Goal: Task Accomplishment & Management: Manage account settings

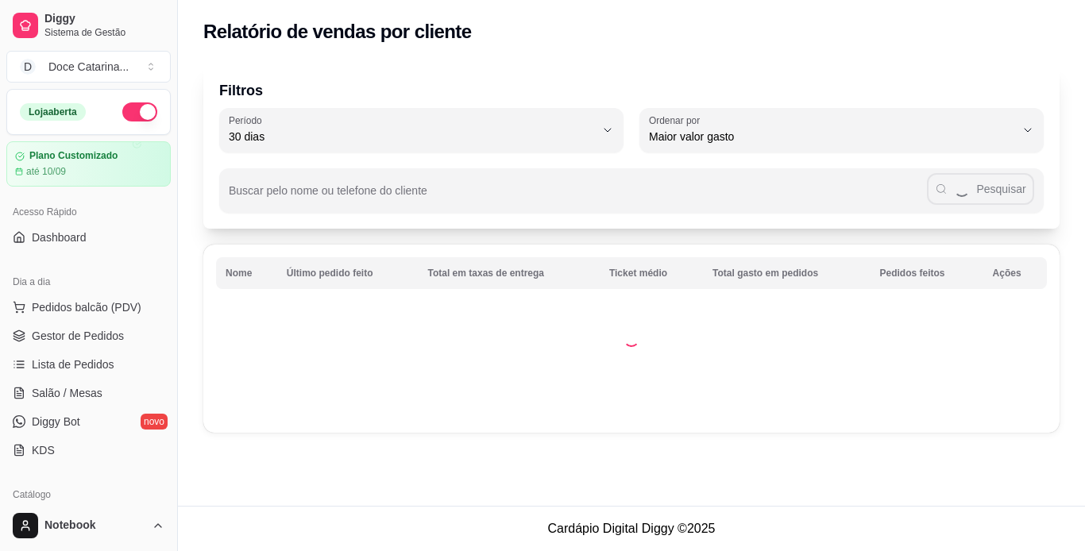
select select "30"
select select "HIGHEST_TOTAL_SPENT_WITH_ORDERS"
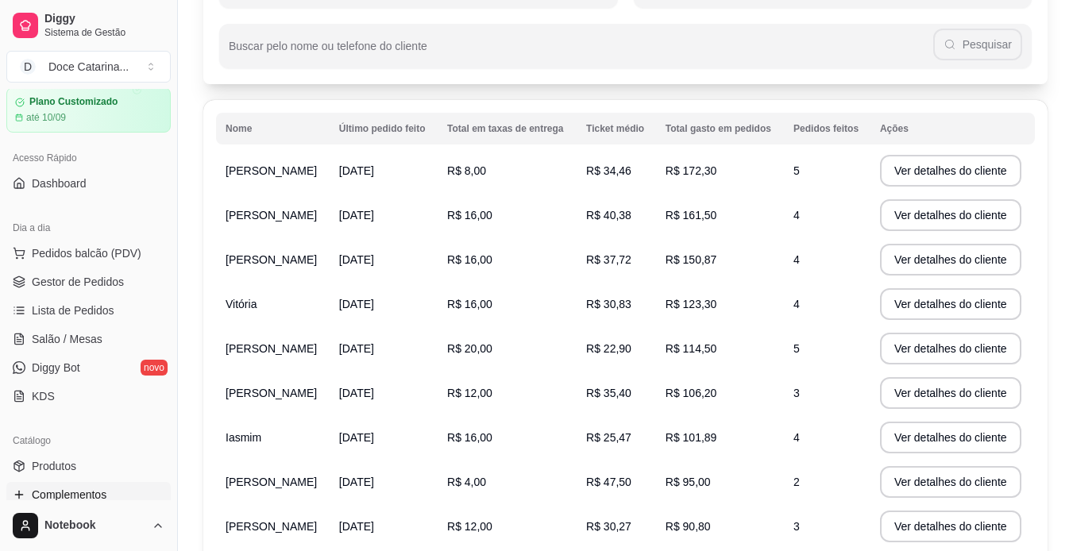
scroll to position [45, 0]
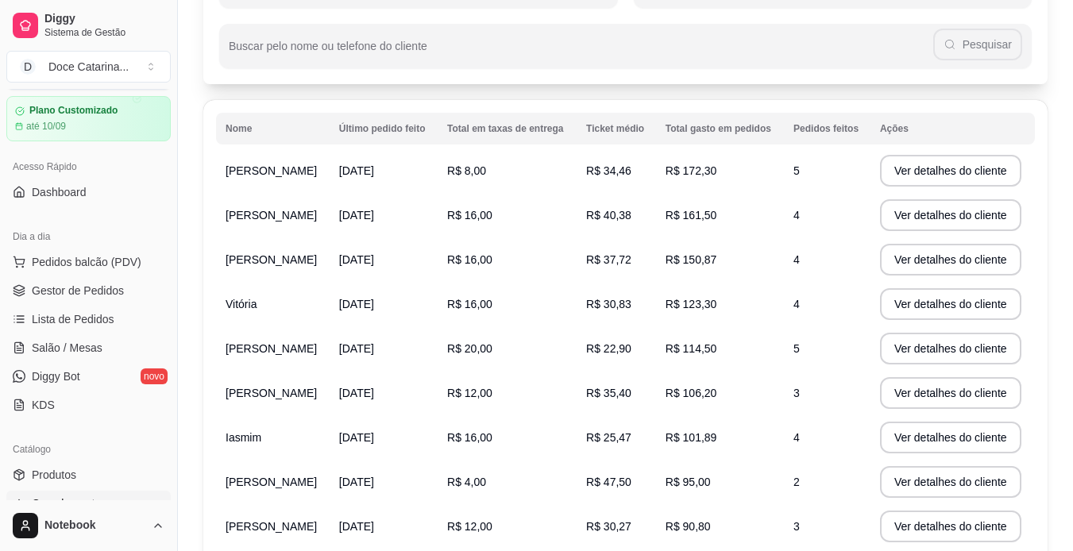
click at [40, 296] on span "Gestor de Pedidos" at bounding box center [78, 291] width 92 height 16
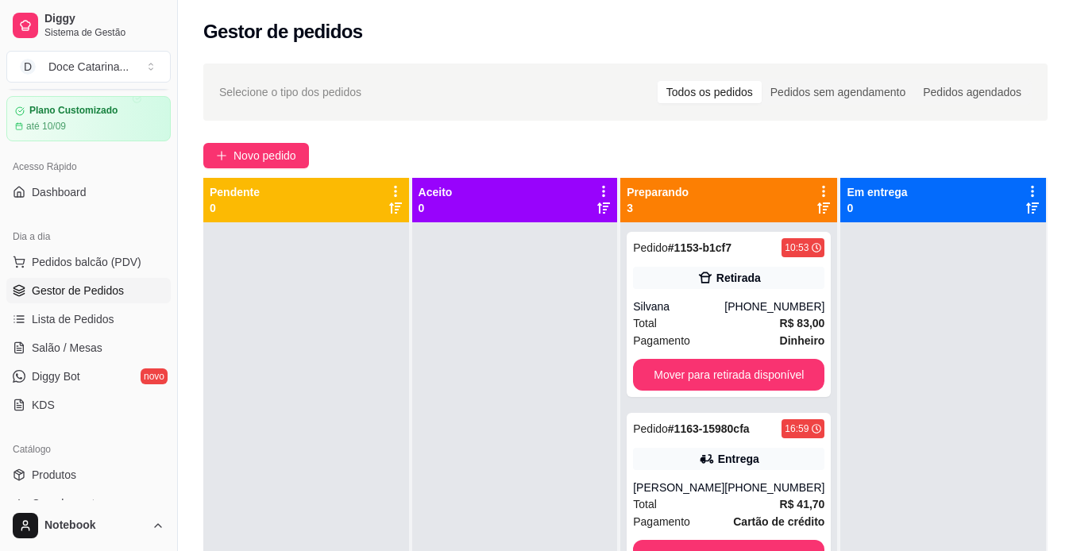
click at [6, 278] on link "Gestor de Pedidos" at bounding box center [88, 290] width 164 height 25
click at [730, 542] on button "Mover para entrega" at bounding box center [729, 556] width 186 height 31
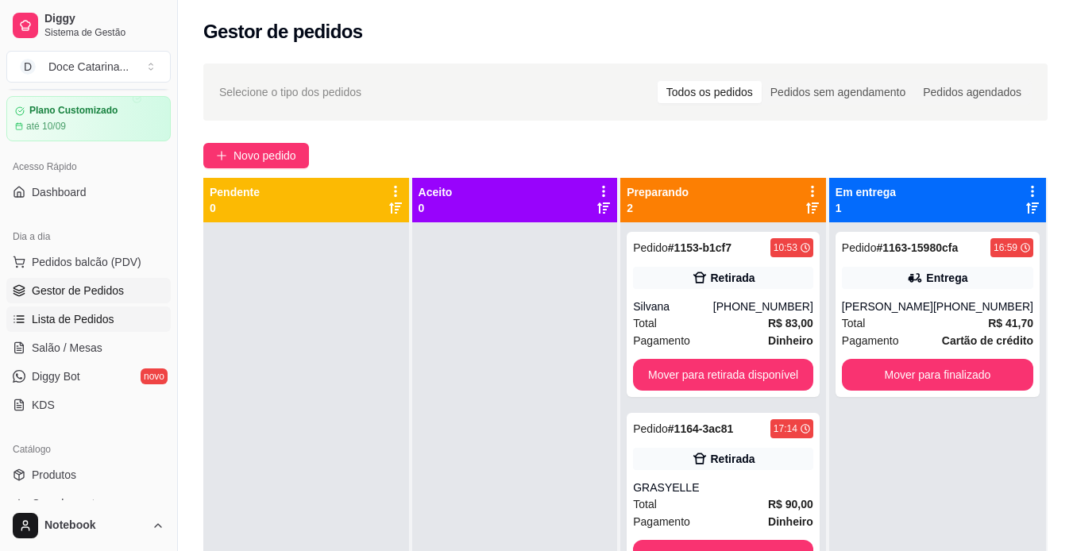
click at [57, 328] on link "Lista de Pedidos" at bounding box center [88, 319] width 164 height 25
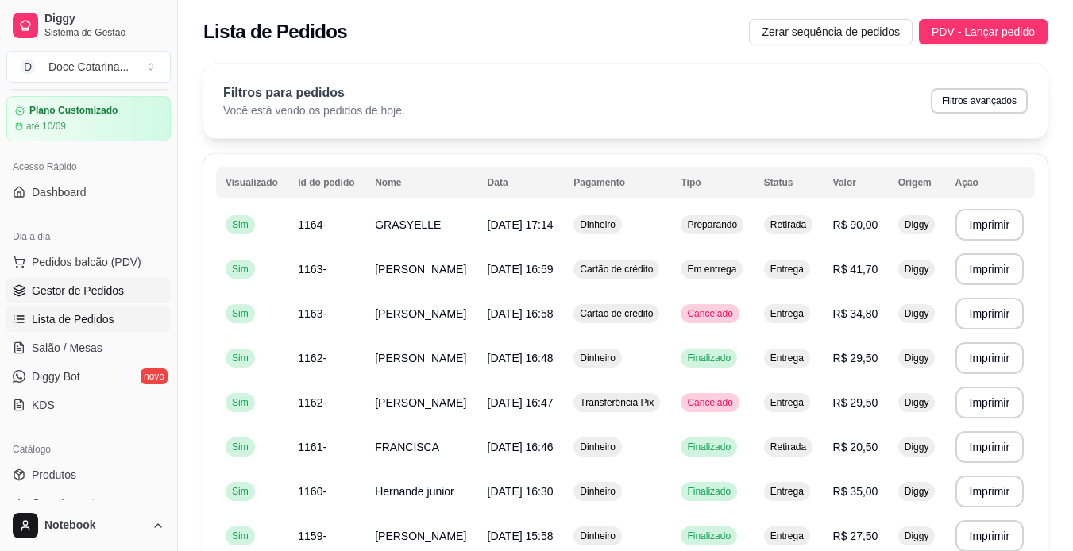
click at [76, 296] on span "Gestor de Pedidos" at bounding box center [78, 291] width 92 height 16
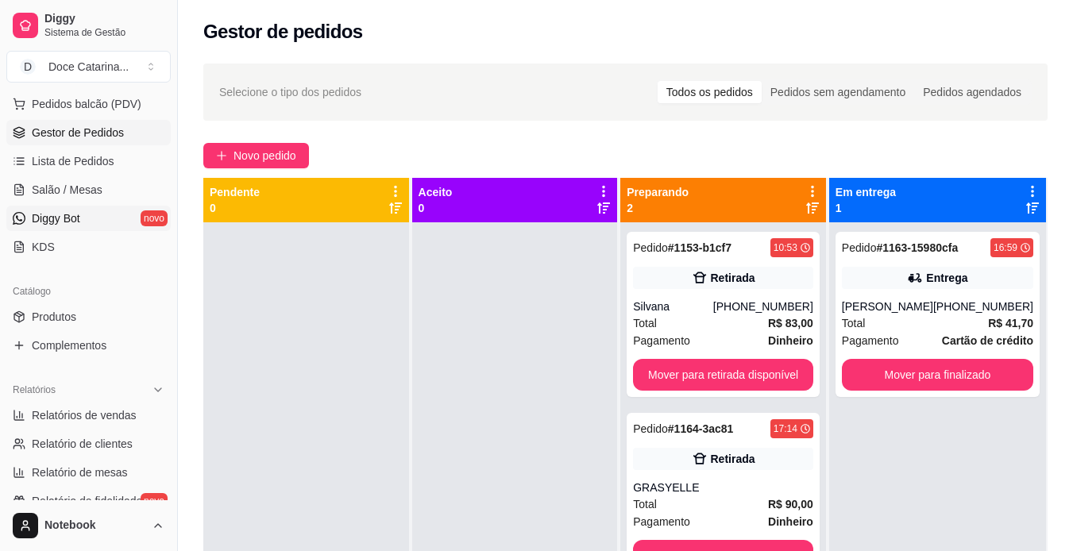
scroll to position [203, 0]
click at [40, 313] on span "Produtos" at bounding box center [54, 317] width 44 height 16
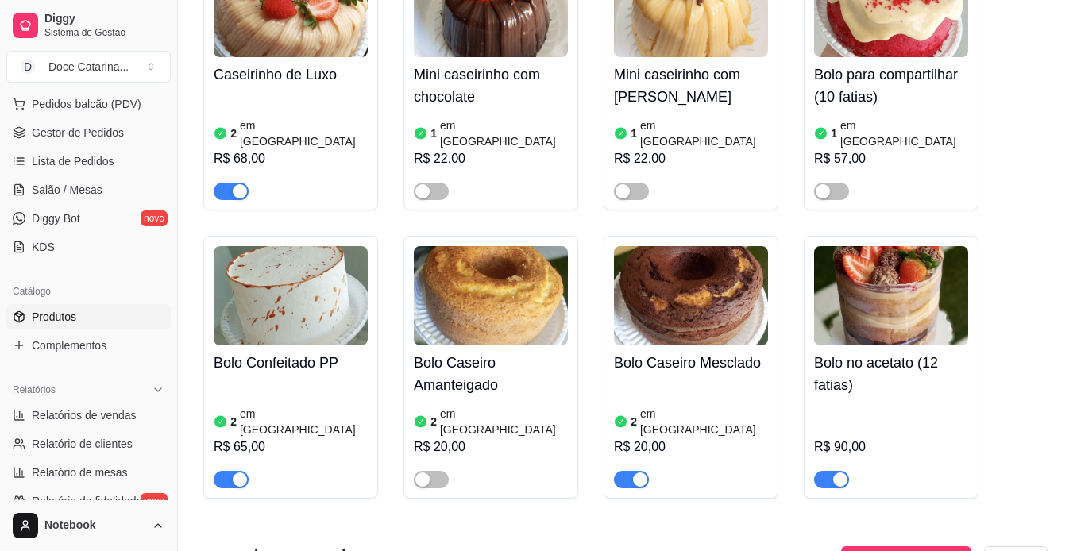
scroll to position [2184, 0]
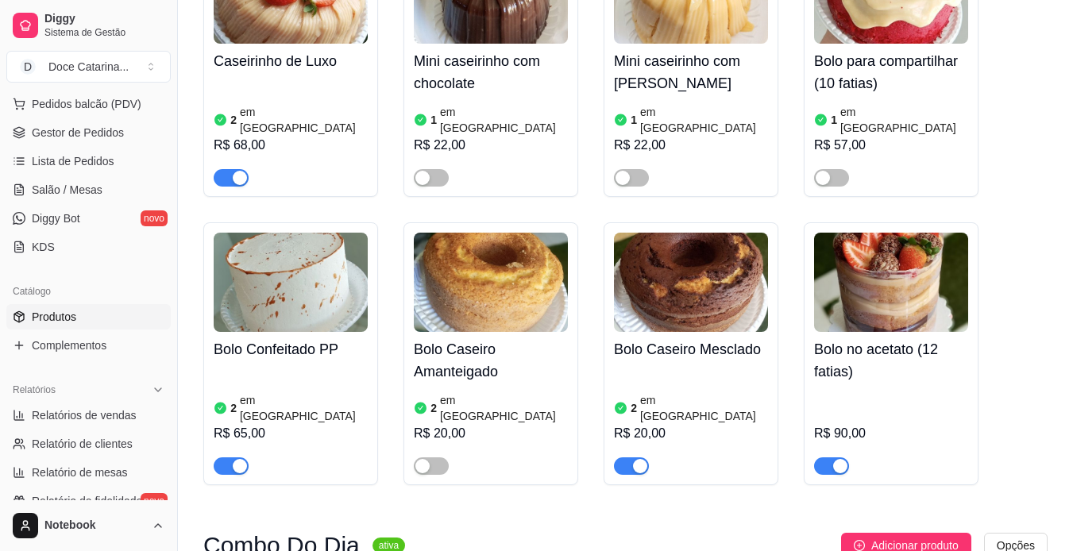
click at [690, 367] on div "2 em estoque R$ 20,00" at bounding box center [691, 421] width 154 height 108
click at [95, 142] on link "Gestor de Pedidos" at bounding box center [88, 132] width 164 height 25
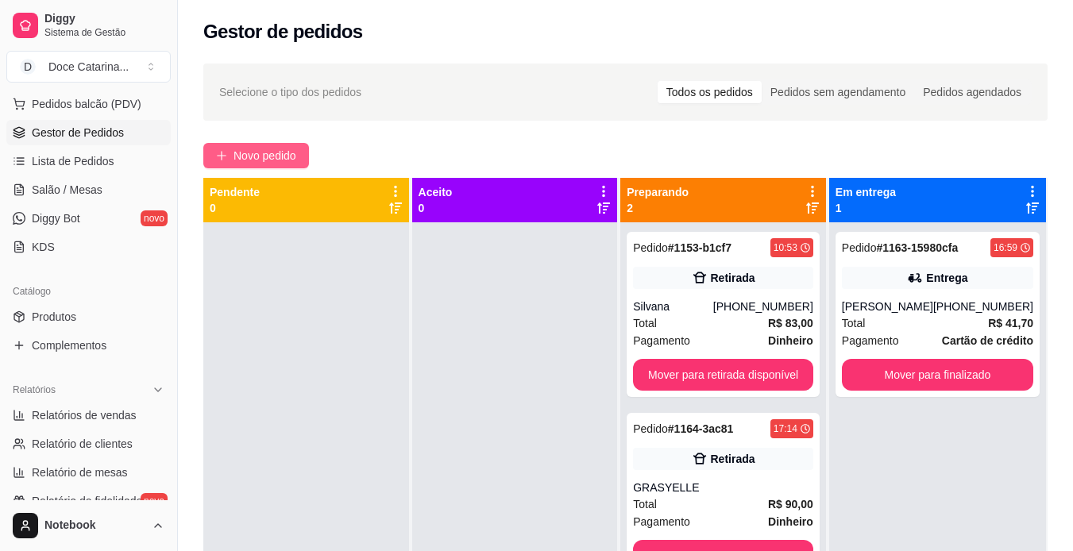
click at [246, 152] on span "Novo pedido" at bounding box center [265, 155] width 63 height 17
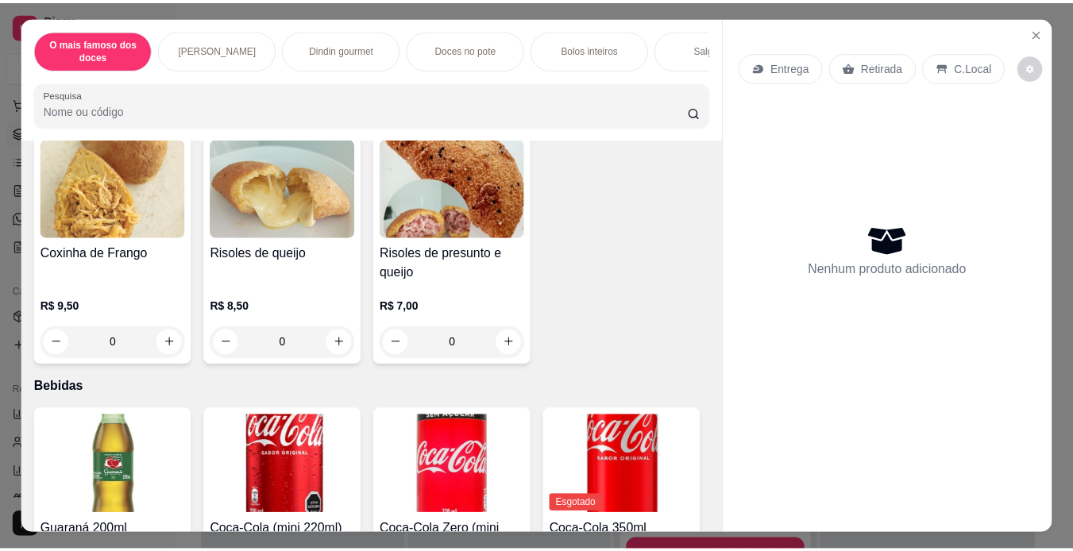
scroll to position [1459, 0]
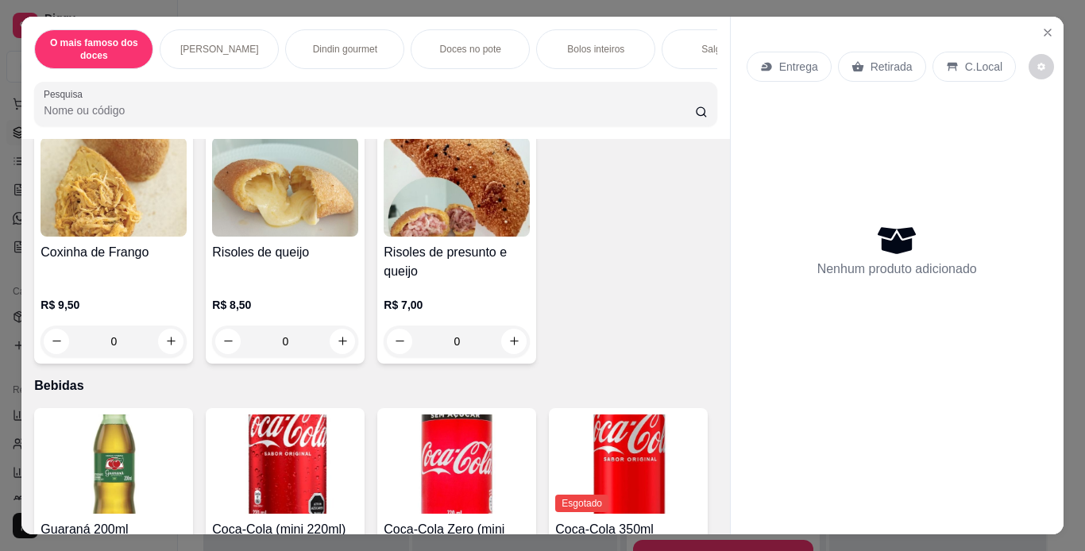
click at [517, 76] on button "increase-product-quantity" at bounding box center [514, 64] width 25 height 25
type input "1"
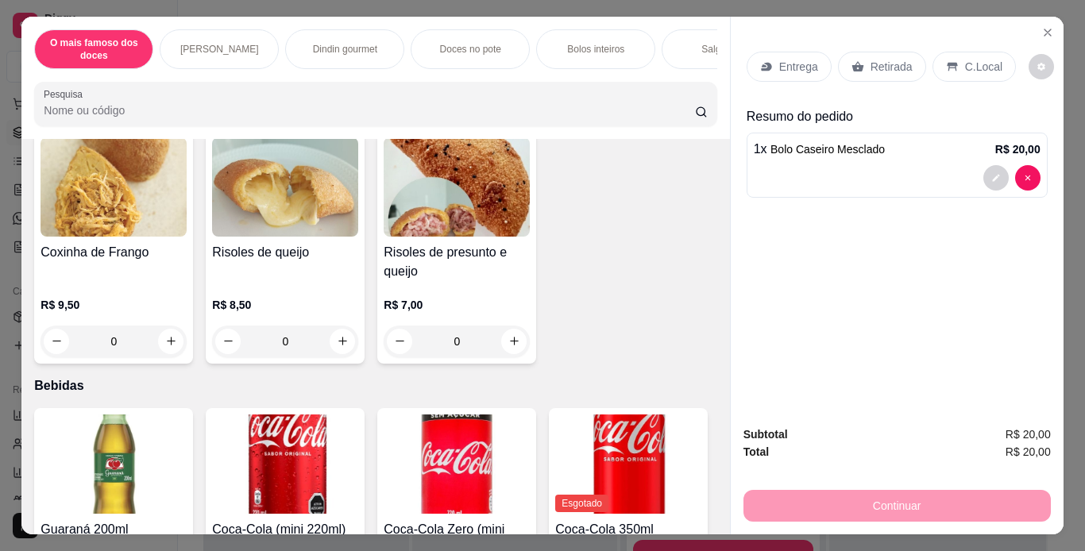
click at [779, 59] on p "Entrega" at bounding box center [798, 67] width 39 height 16
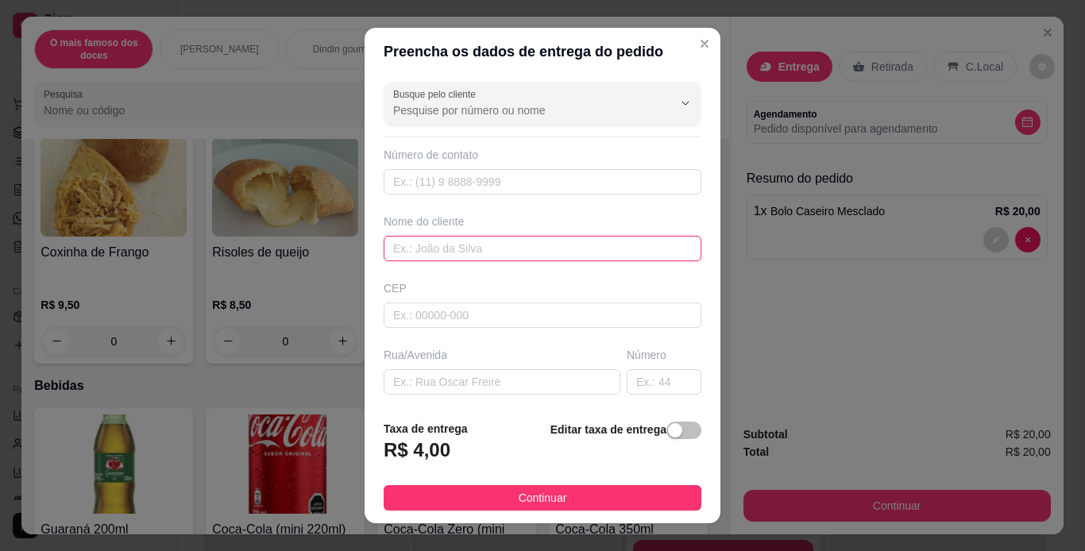
click at [415, 253] on input "text" at bounding box center [543, 248] width 318 height 25
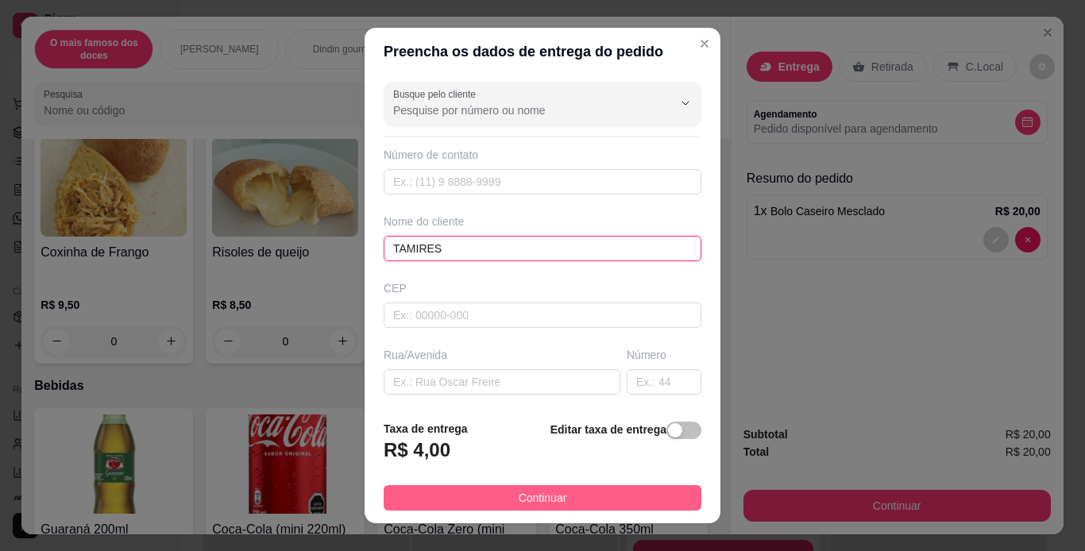
type input "TAMIRES"
click at [567, 503] on button "Continuar" at bounding box center [543, 497] width 318 height 25
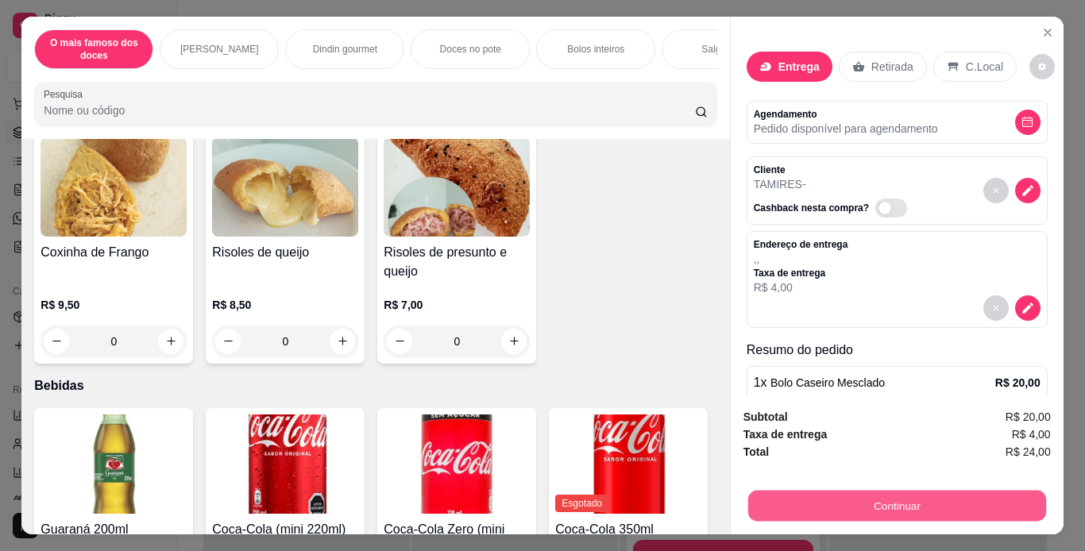
click at [802, 495] on button "Continuar" at bounding box center [897, 506] width 298 height 31
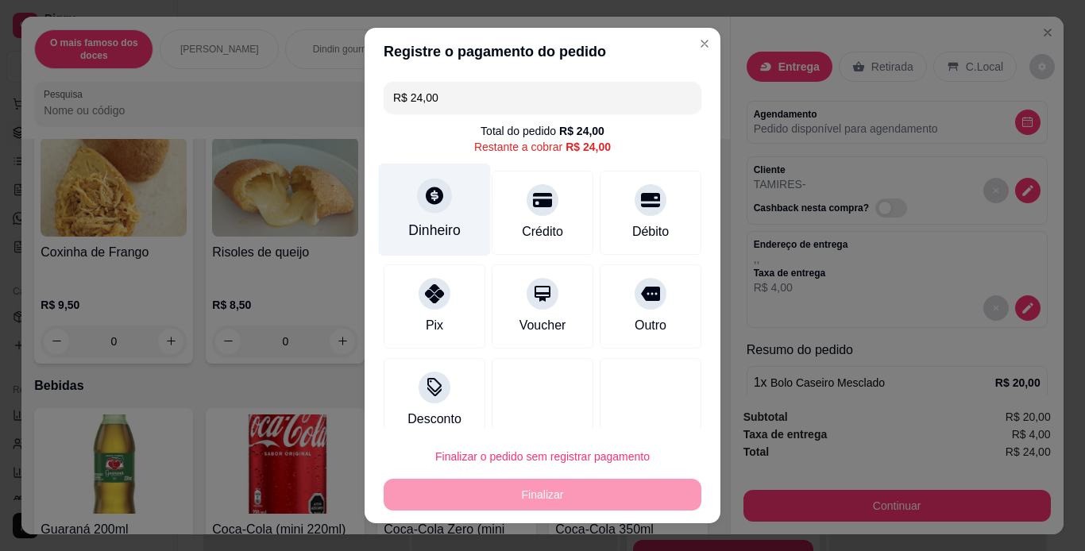
click at [437, 211] on div "Dinheiro" at bounding box center [435, 209] width 112 height 93
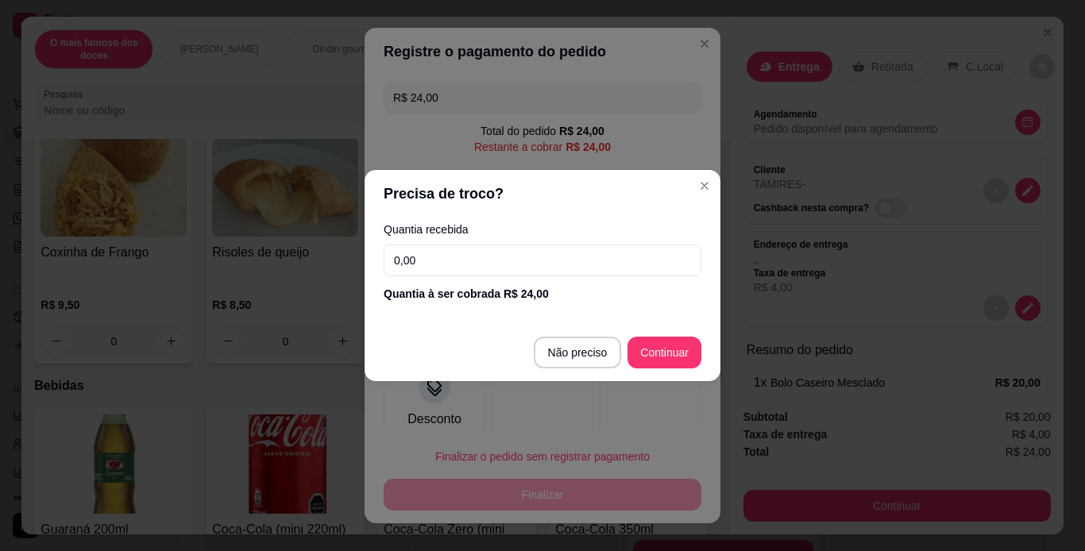
click at [500, 263] on input "0,00" at bounding box center [543, 261] width 318 height 32
type input "24,00"
type input "R$ 0,00"
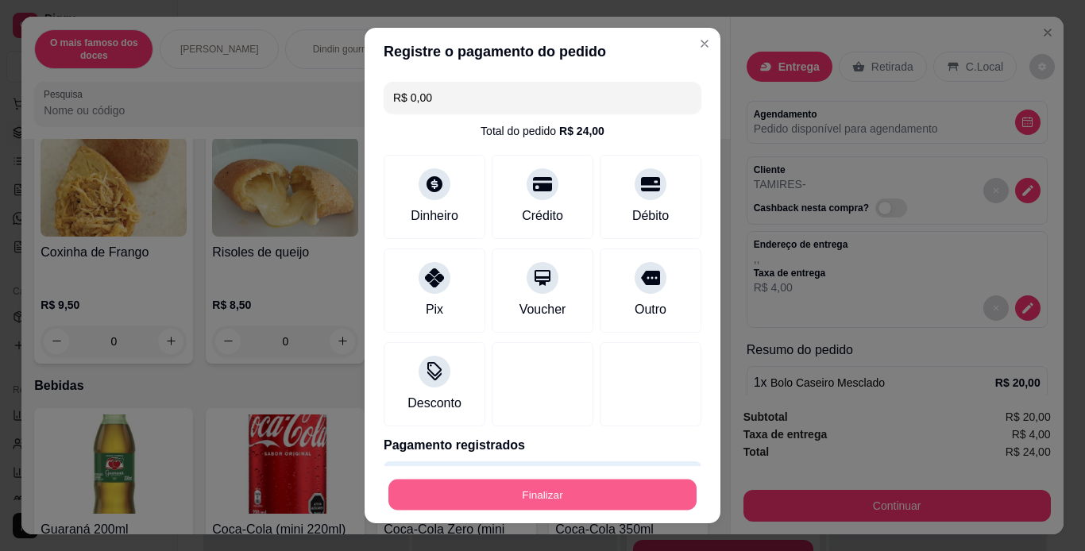
click at [617, 496] on button "Finalizar" at bounding box center [542, 495] width 308 height 31
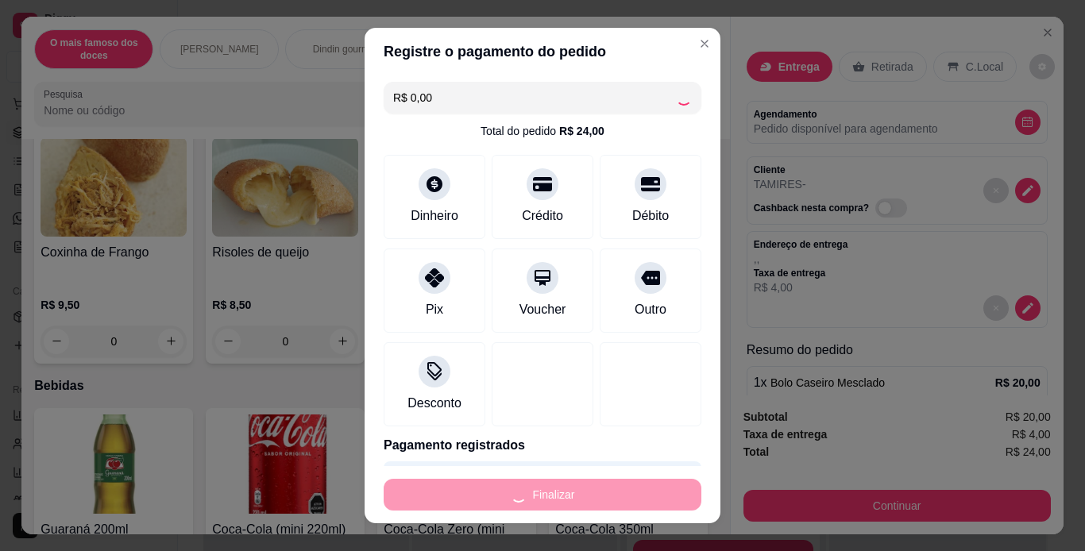
type input "0"
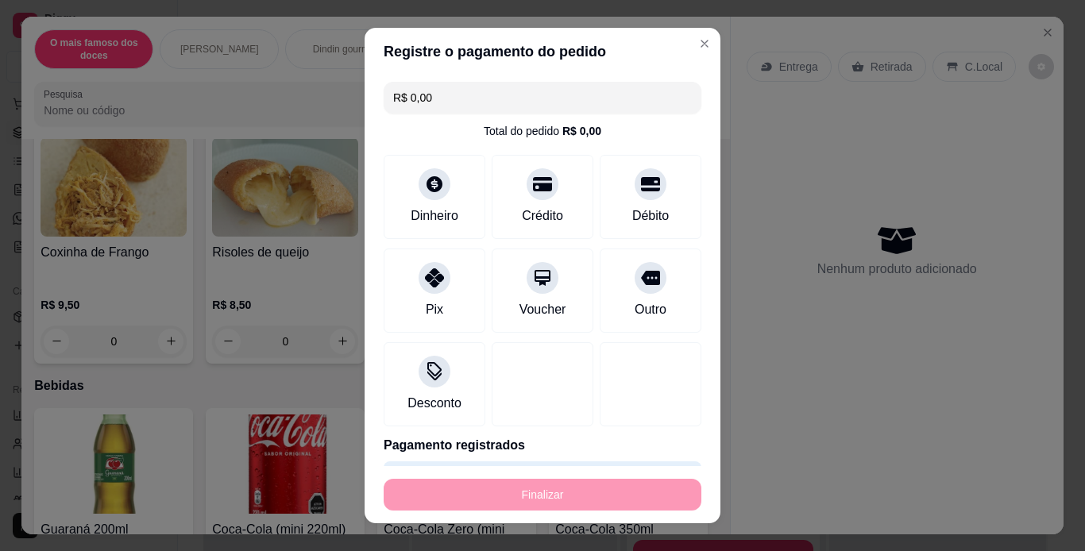
type input "-R$ 24,00"
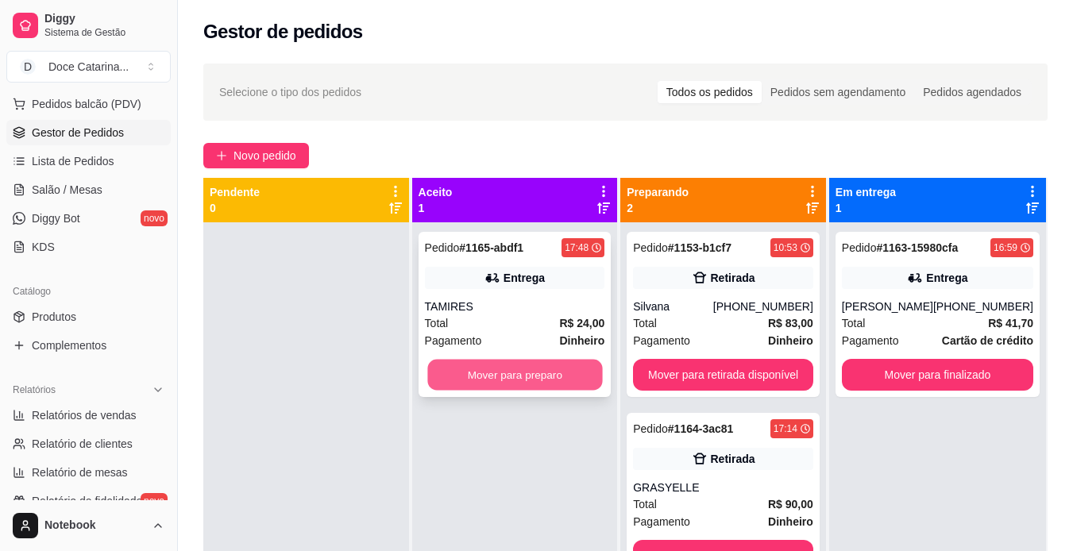
click at [513, 375] on button "Mover para preparo" at bounding box center [514, 375] width 175 height 31
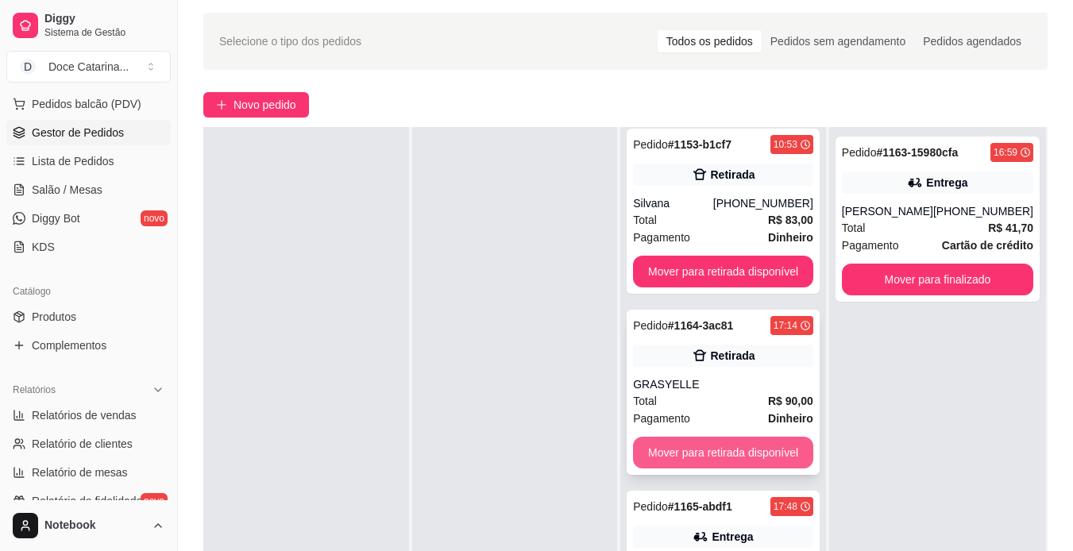
scroll to position [242, 0]
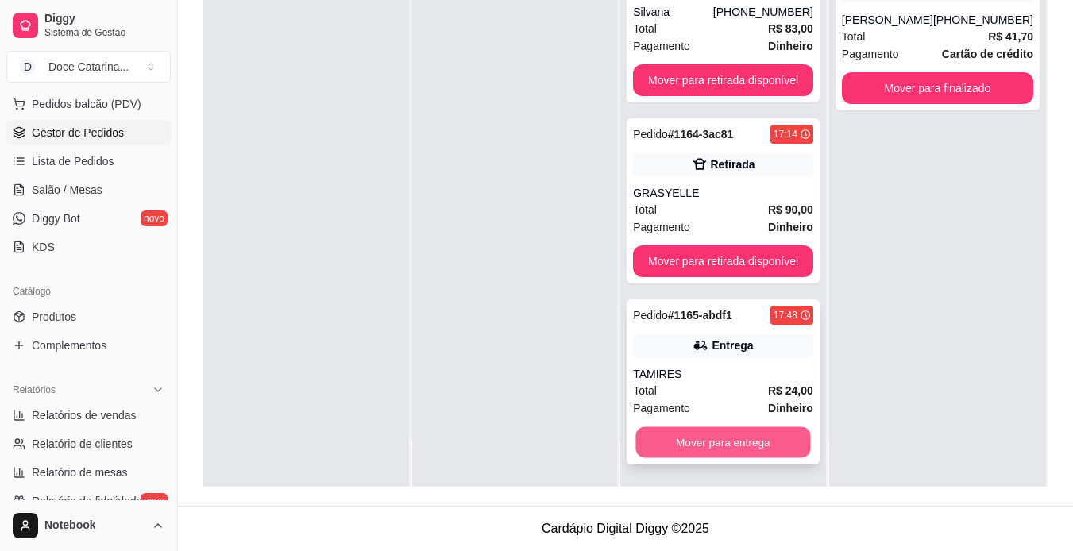
click at [740, 439] on button "Mover para entrega" at bounding box center [723, 442] width 175 height 31
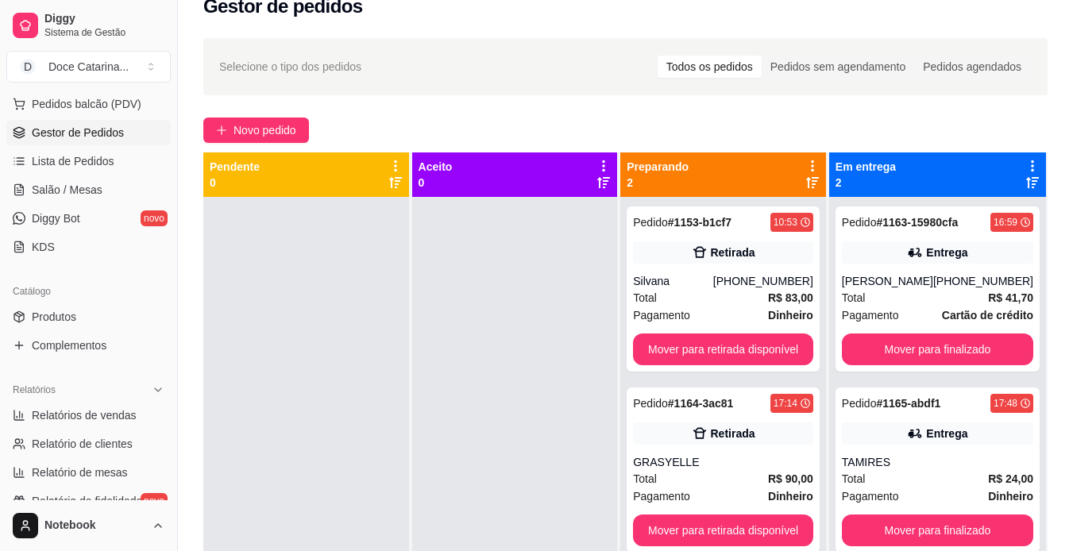
scroll to position [0, 0]
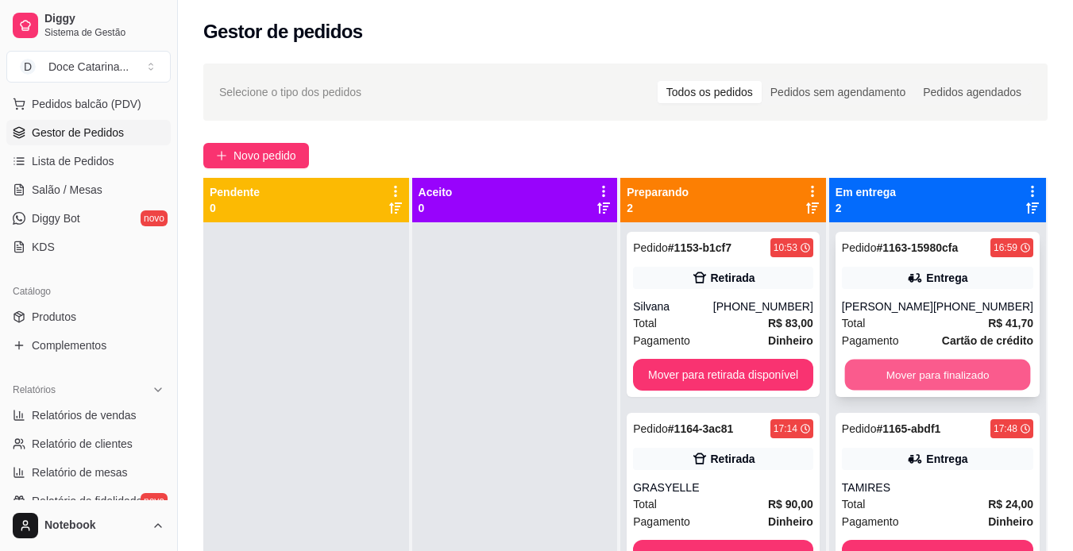
click at [968, 388] on button "Mover para finalizado" at bounding box center [937, 375] width 186 height 31
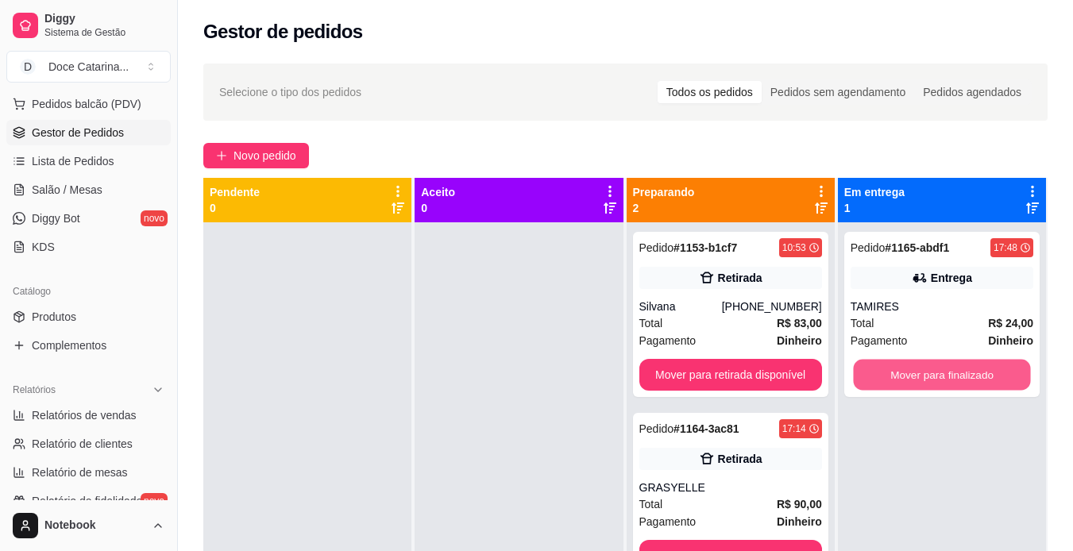
click at [968, 388] on button "Mover para finalizado" at bounding box center [941, 375] width 177 height 31
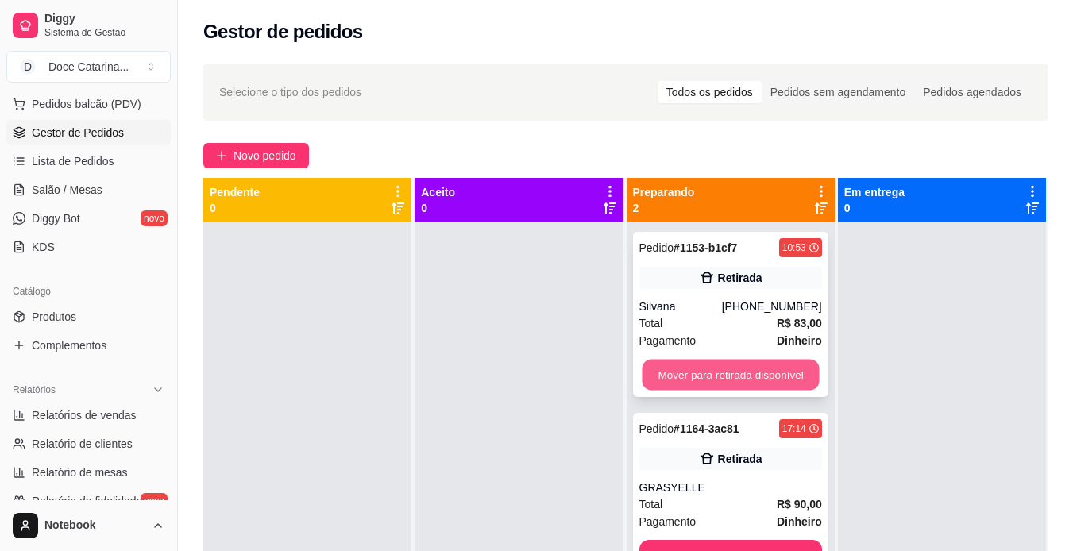
click at [705, 377] on button "Mover para retirada disponível" at bounding box center [730, 375] width 177 height 31
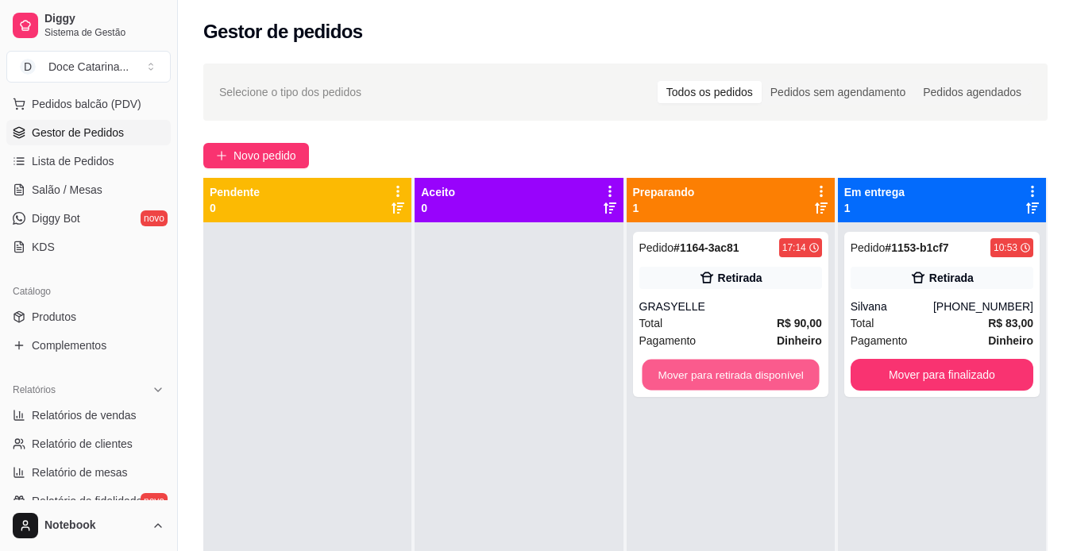
click at [705, 377] on button "Mover para retirada disponível" at bounding box center [730, 375] width 177 height 31
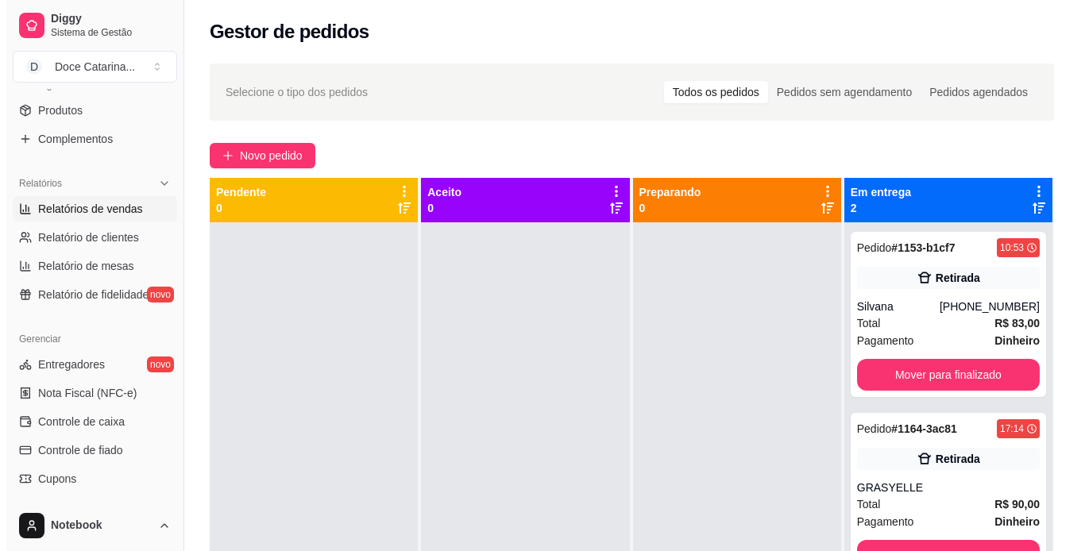
scroll to position [411, 0]
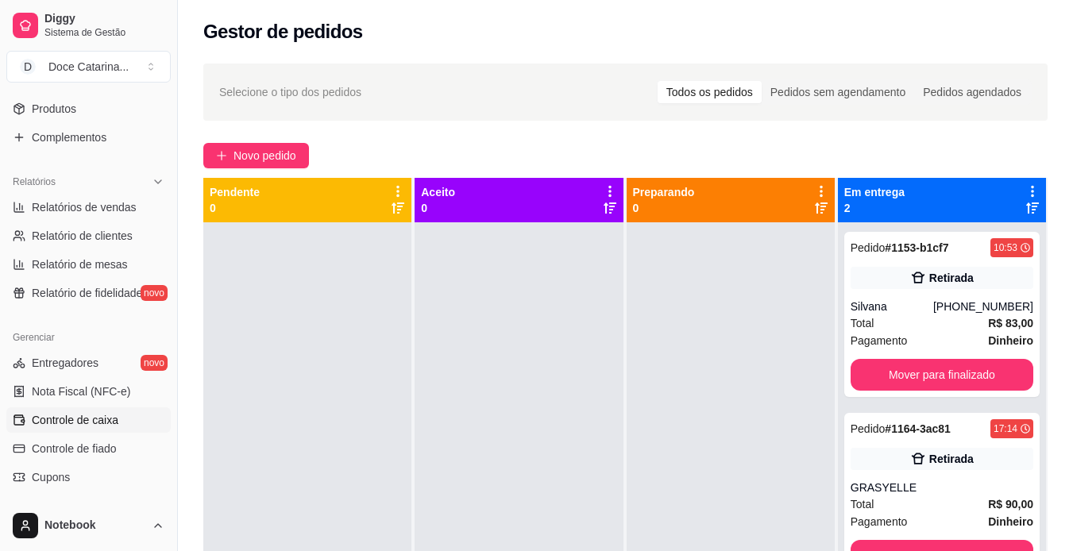
click at [110, 419] on span "Controle de caixa" at bounding box center [75, 420] width 87 height 16
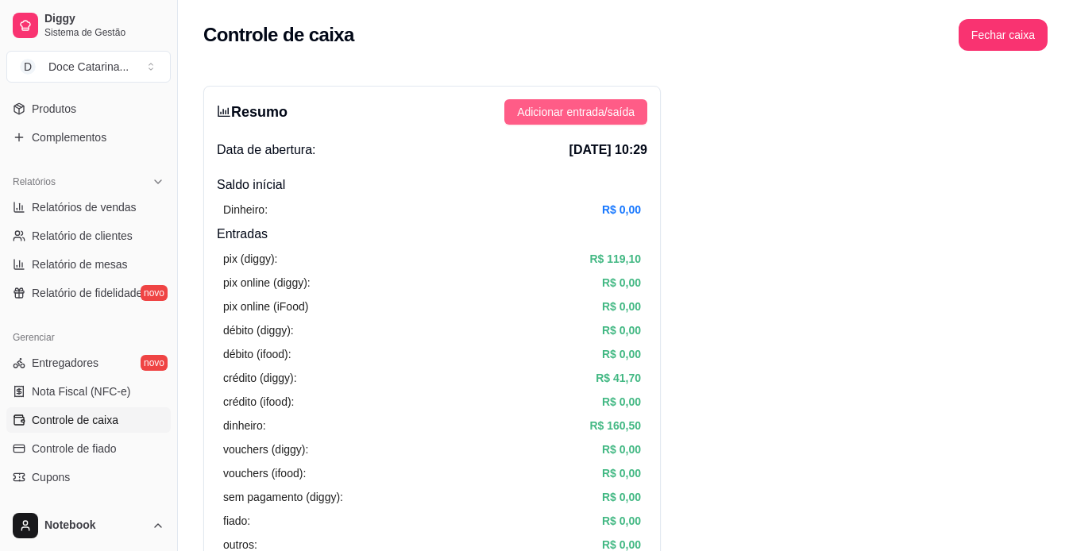
click at [549, 118] on span "Adicionar entrada/saída" at bounding box center [576, 111] width 118 height 17
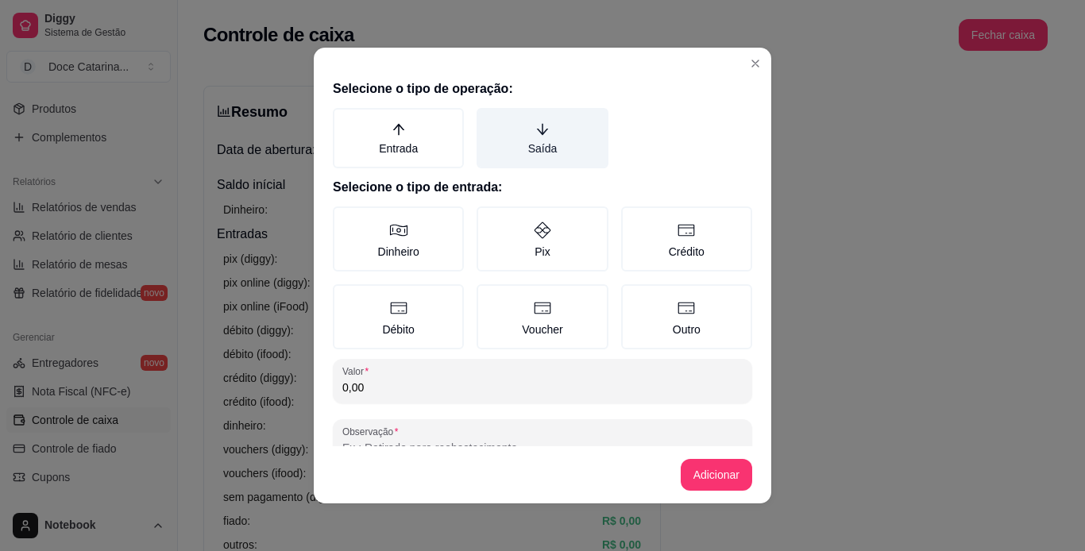
click at [492, 157] on label "Saída" at bounding box center [542, 138] width 131 height 60
click at [489, 120] on button "Saída" at bounding box center [482, 113] width 13 height 13
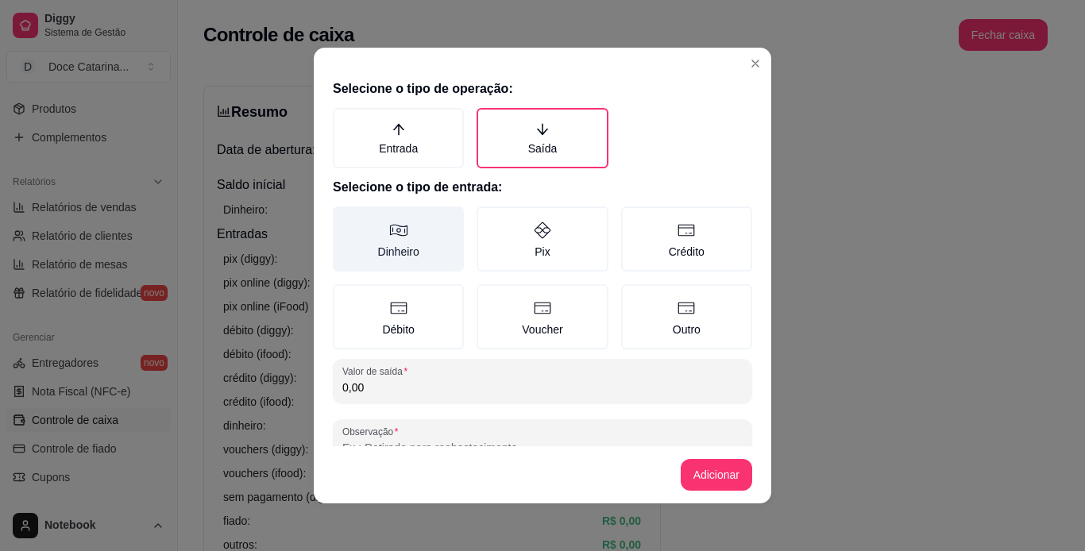
click at [422, 238] on label "Dinheiro" at bounding box center [398, 239] width 131 height 65
click at [345, 218] on button "Dinheiro" at bounding box center [338, 212] width 13 height 13
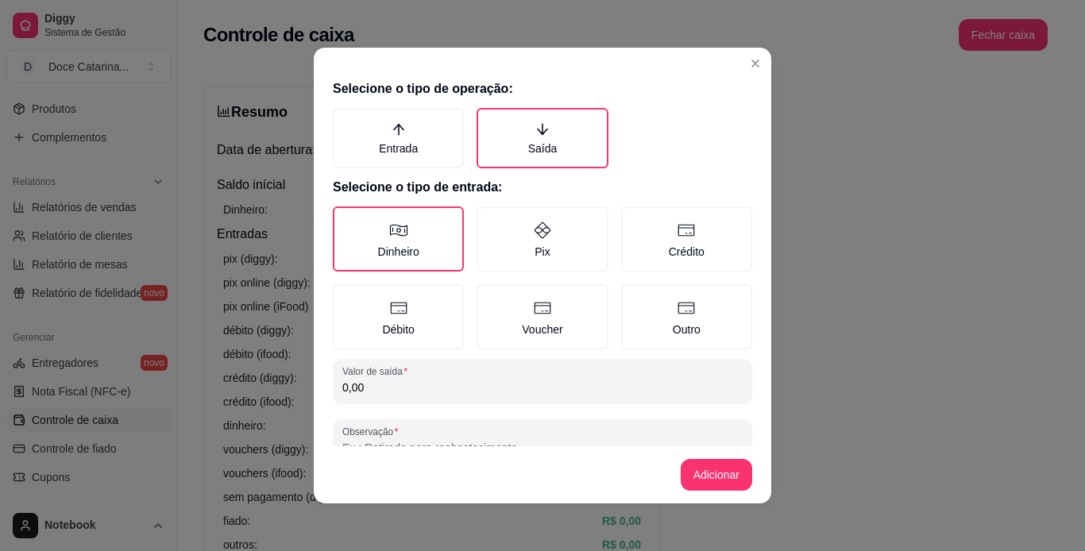
click at [425, 384] on input "0,00" at bounding box center [542, 388] width 400 height 16
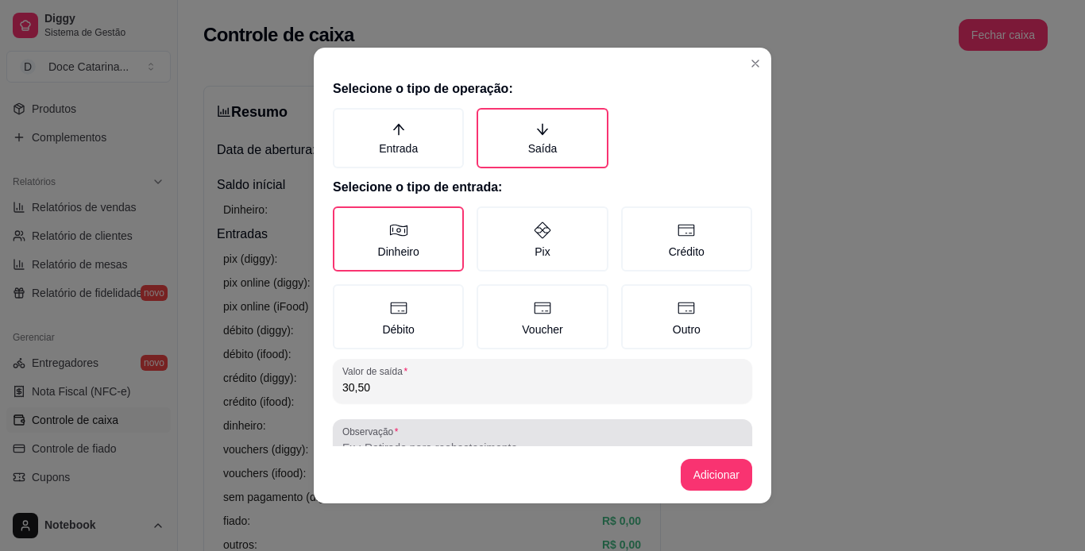
type input "30,50"
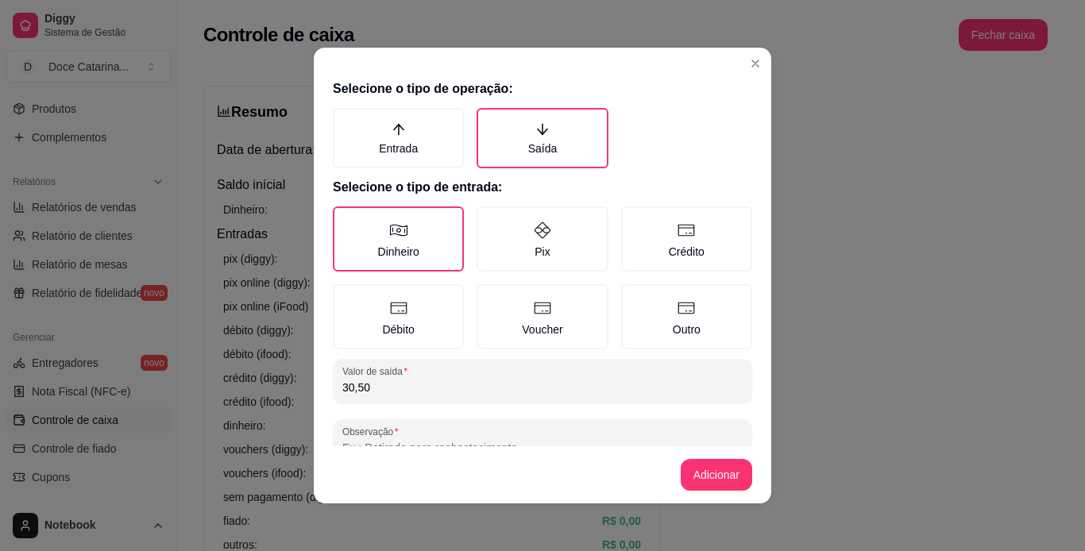
click at [450, 441] on input "Observação" at bounding box center [542, 448] width 400 height 16
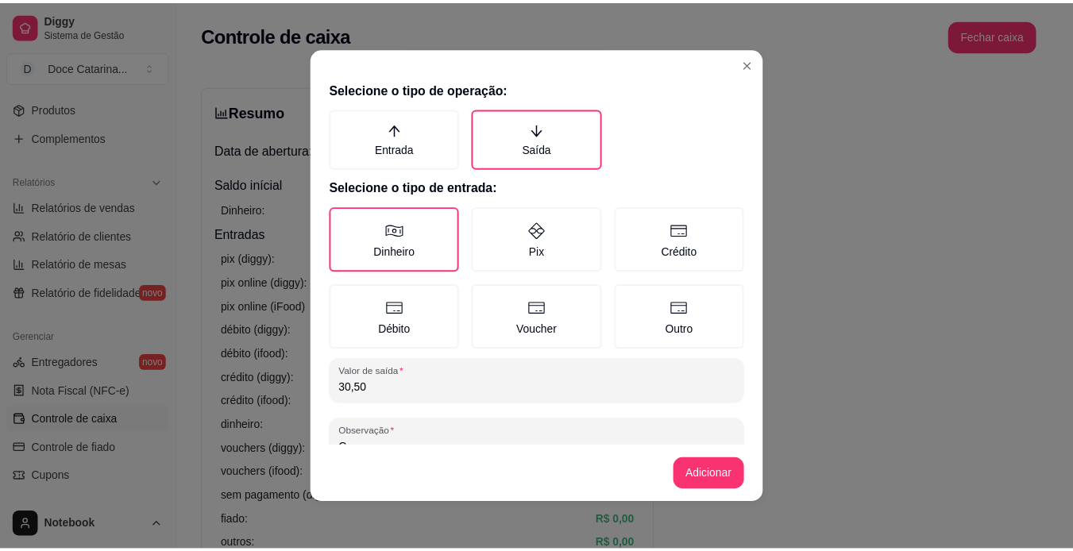
scroll to position [9, 0]
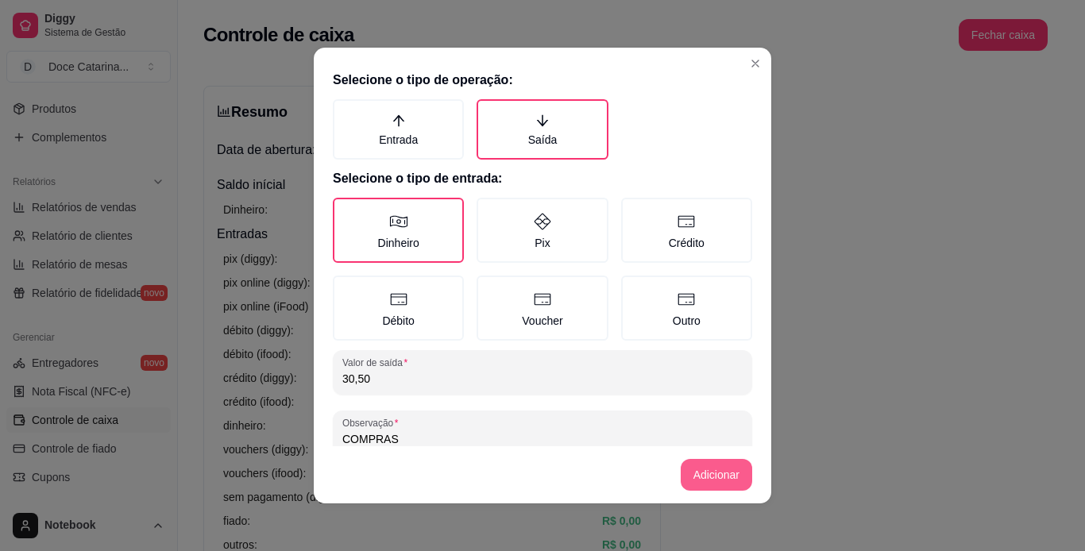
type input "COMPRAS"
